Goal: Check status: Check status

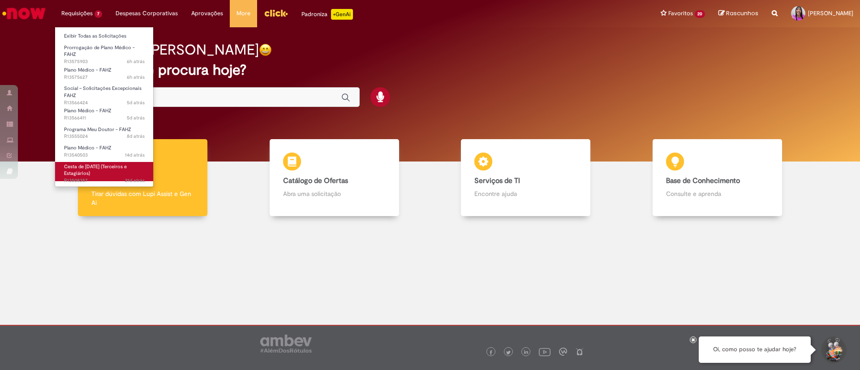
click at [100, 175] on link "Cesta de [DATE] (Terceiros e Estagiários) 21d atrás 21 dias atrás R13508357" at bounding box center [104, 171] width 99 height 19
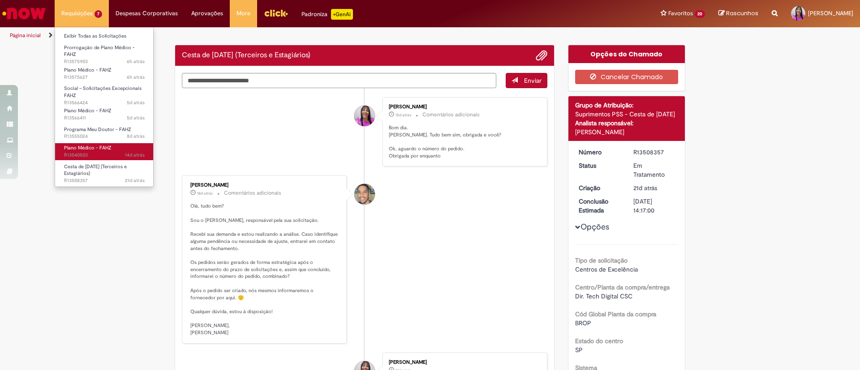
click at [96, 150] on span "Plano Médico - FAHZ" at bounding box center [87, 148] width 47 height 7
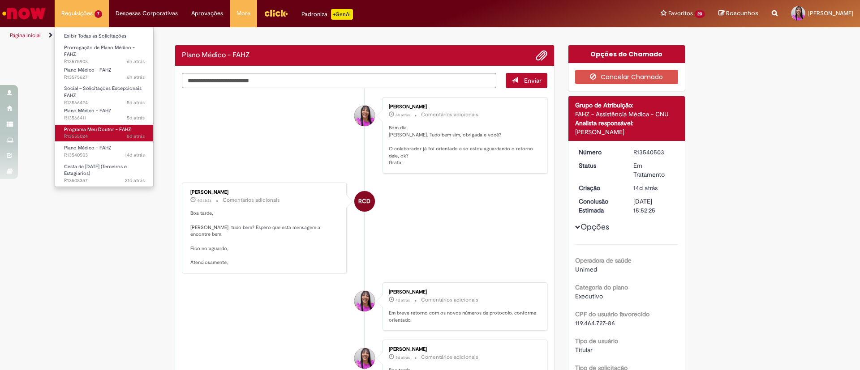
click at [102, 131] on span "Programa Meu Doutor - FAHZ" at bounding box center [97, 129] width 67 height 7
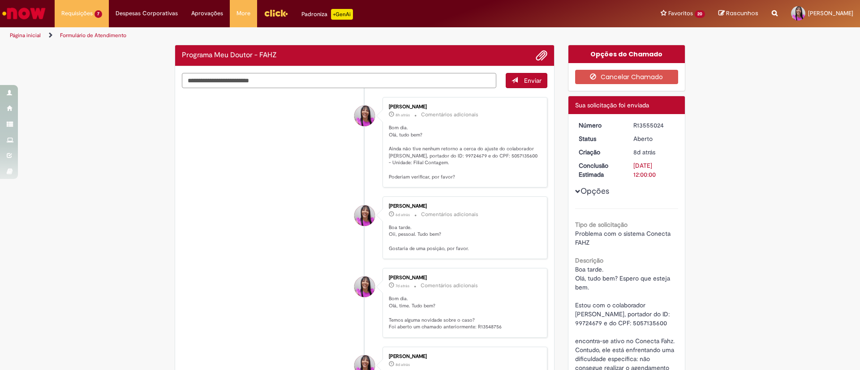
click at [278, 81] on textarea "Digite sua mensagem aqui..." at bounding box center [339, 80] width 314 height 15
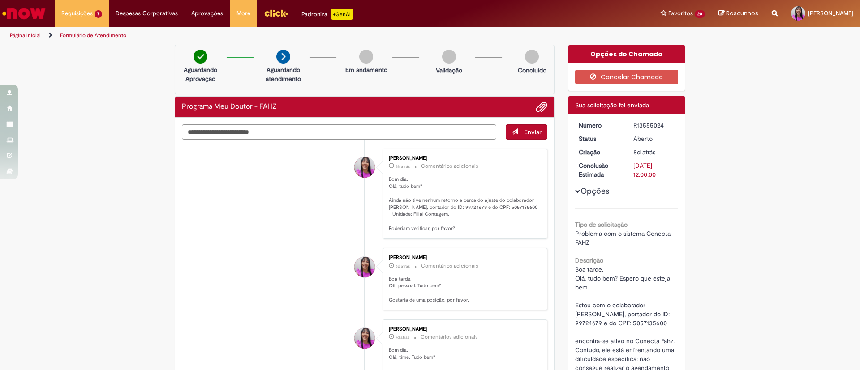
click at [217, 133] on textarea "Digite sua mensagem aqui..." at bounding box center [339, 131] width 314 height 15
type textarea "**********"
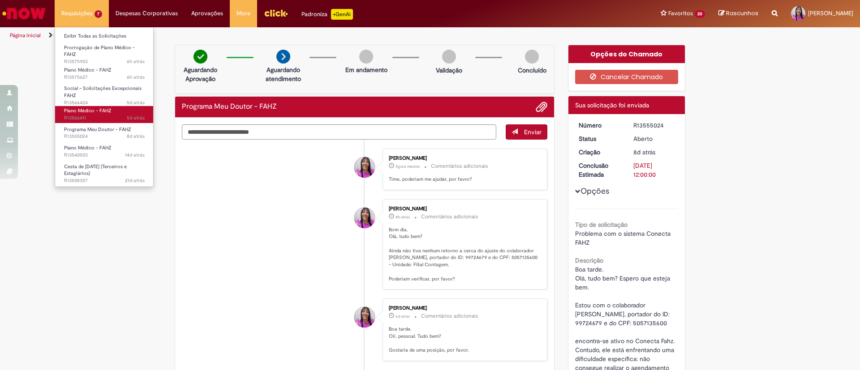
click at [102, 107] on span "Plano Médico - FAHZ" at bounding box center [87, 110] width 47 height 7
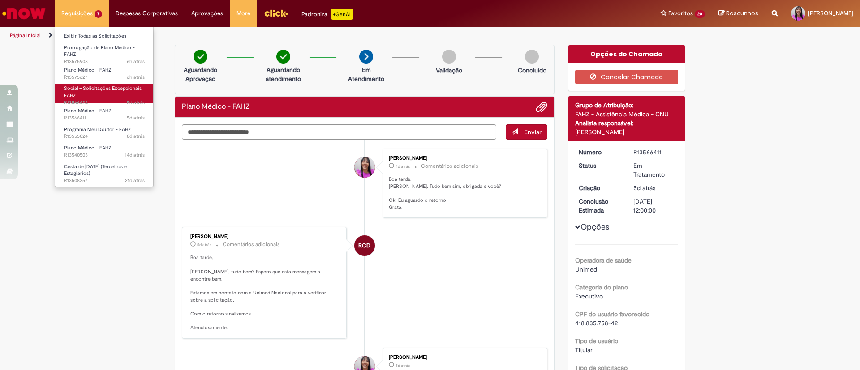
click at [104, 93] on link "Social – Solicitações Excepcionais FAHZ 5d atrás 5 dias atrás R13566424" at bounding box center [104, 93] width 99 height 19
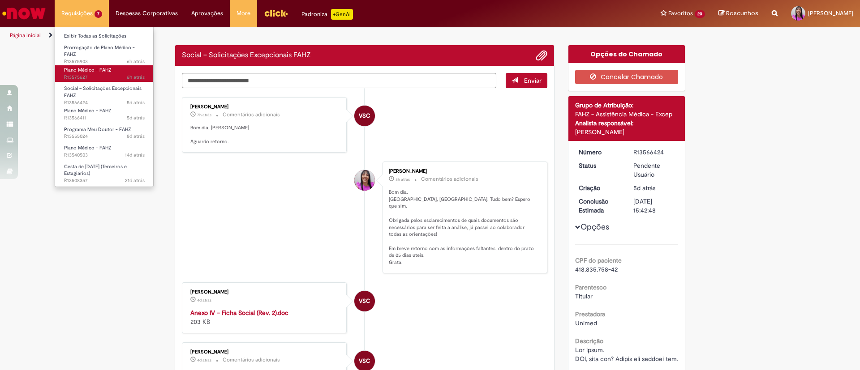
click at [103, 71] on span "Plano Médico - FAHZ" at bounding box center [87, 70] width 47 height 7
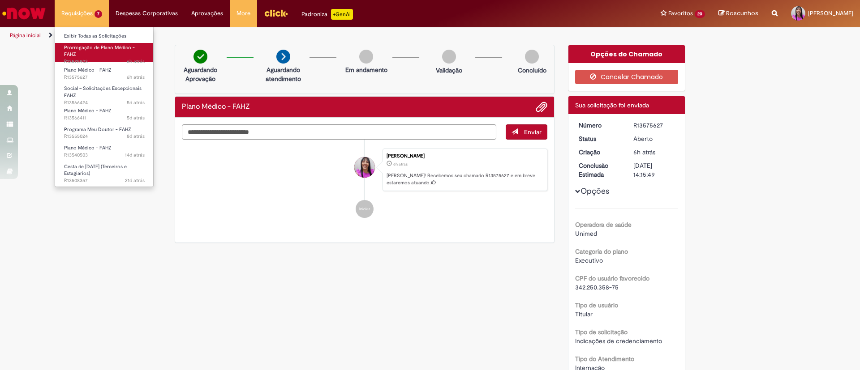
click at [97, 53] on link "Prorrogação de Plano Médico - FAHZ 6h atrás 6 horas atrás R13575903" at bounding box center [104, 52] width 99 height 19
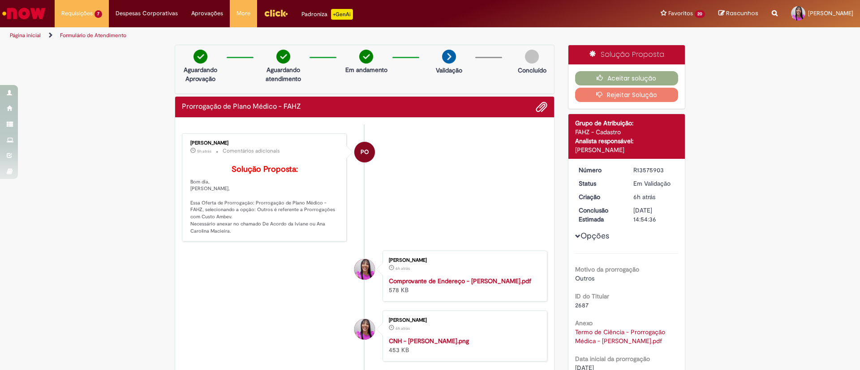
click at [24, 8] on img "Ir para a Homepage" at bounding box center [24, 13] width 46 height 18
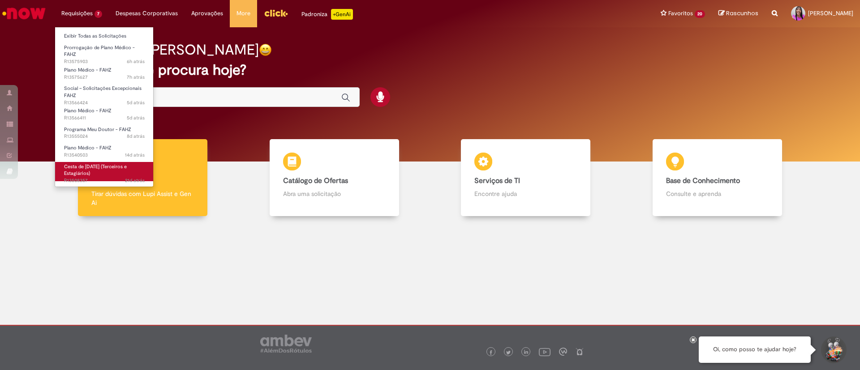
click at [86, 171] on span "Cesta de [DATE] (Terceiros e Estagiários)" at bounding box center [95, 170] width 63 height 14
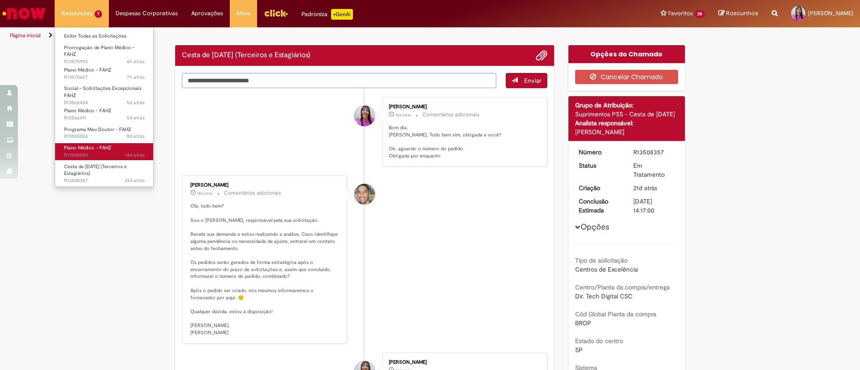
click at [104, 153] on span "14d atrás 14 dias atrás R13540503" at bounding box center [104, 155] width 81 height 7
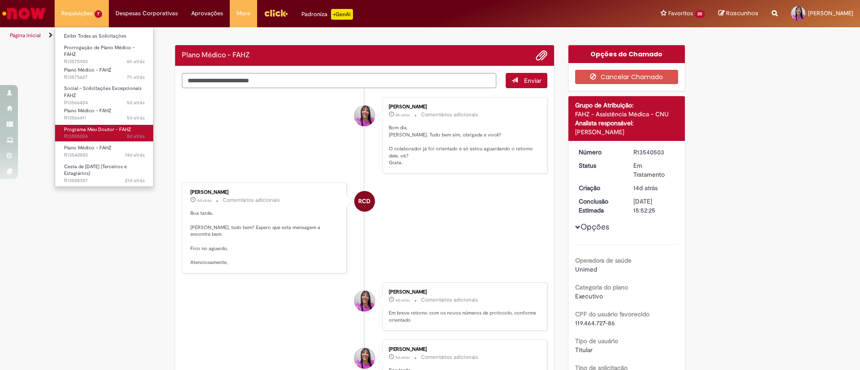
click at [103, 133] on span "8d atrás 8 dias atrás R13555024" at bounding box center [104, 136] width 81 height 7
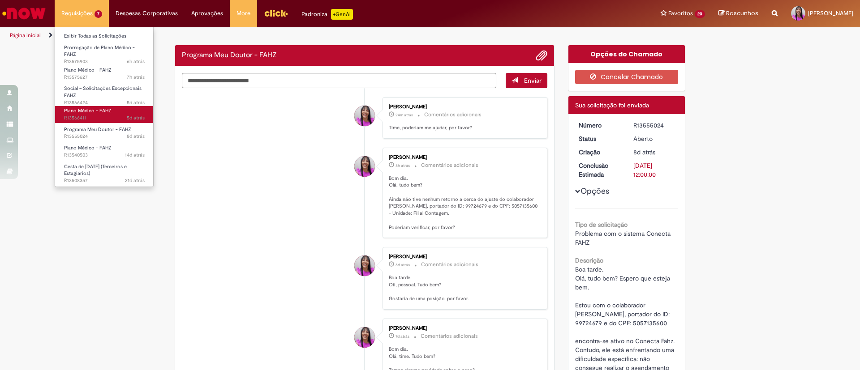
click at [94, 113] on span "Plano Médico - FAHZ" at bounding box center [87, 110] width 47 height 7
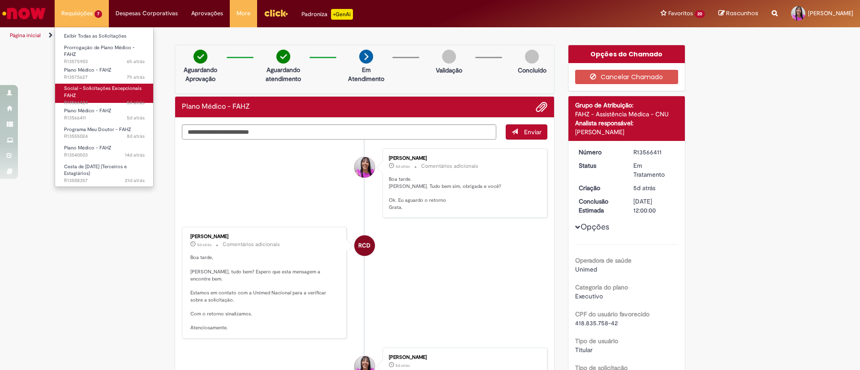
click at [94, 93] on link "Social – Solicitações Excepcionais FAHZ 5d atrás 5 dias atrás R13566424" at bounding box center [104, 93] width 99 height 19
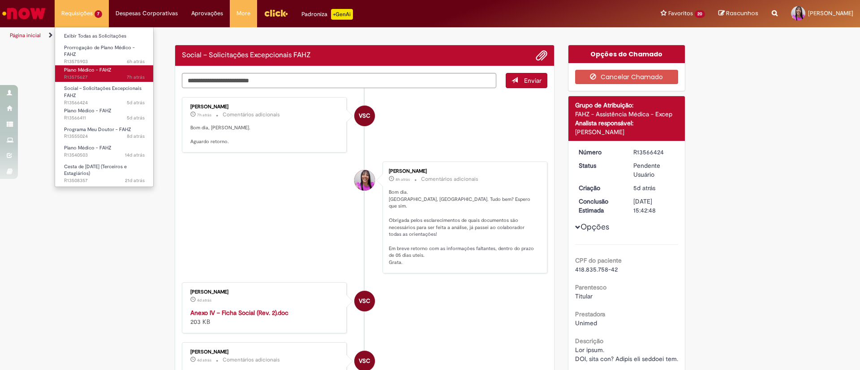
click at [97, 72] on span "Plano Médico - FAHZ" at bounding box center [87, 70] width 47 height 7
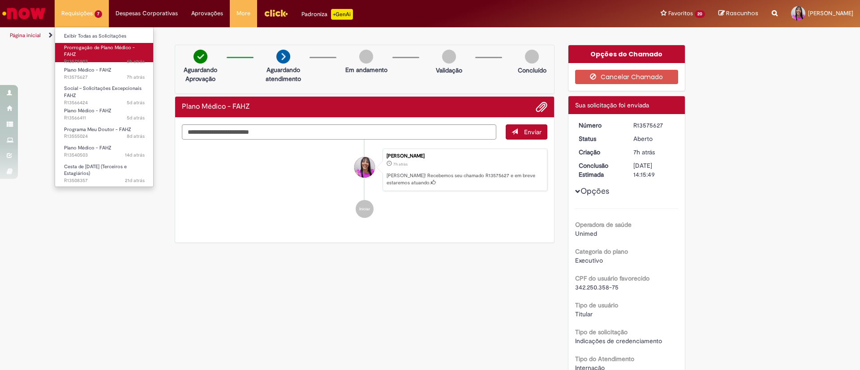
click at [87, 60] on span "6h atrás 6 horas atrás R13575903" at bounding box center [104, 61] width 81 height 7
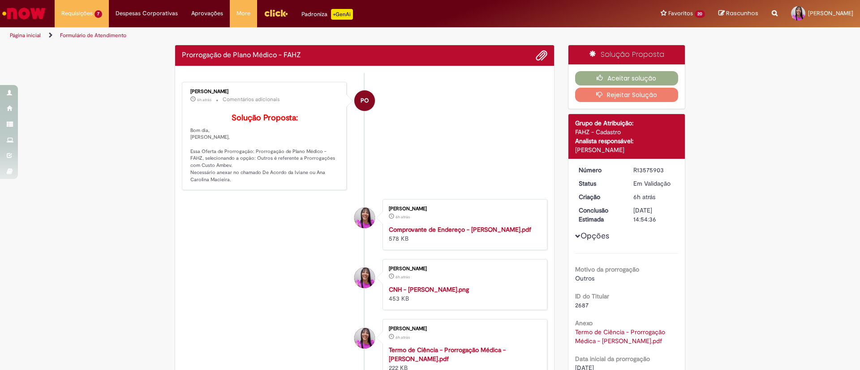
click at [34, 5] on img "Ir para a Homepage" at bounding box center [24, 13] width 46 height 18
